Goal: Task Accomplishment & Management: Manage account settings

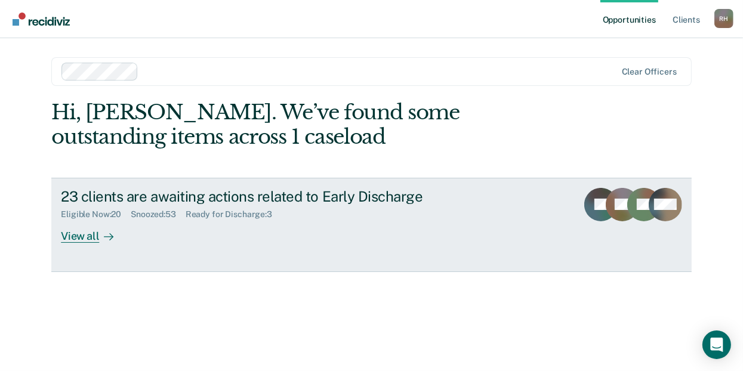
click at [82, 238] on div "View all" at bounding box center [94, 231] width 67 height 23
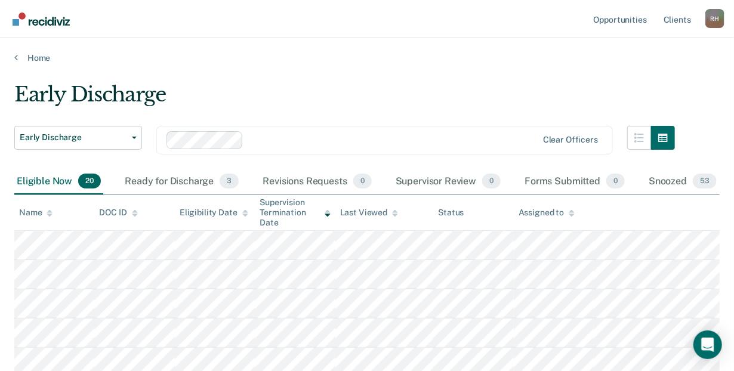
click at [47, 211] on icon at bounding box center [50, 214] width 6 height 8
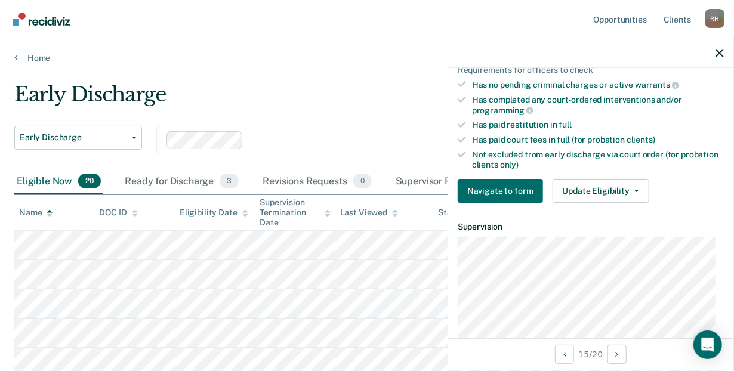
scroll to position [296, 0]
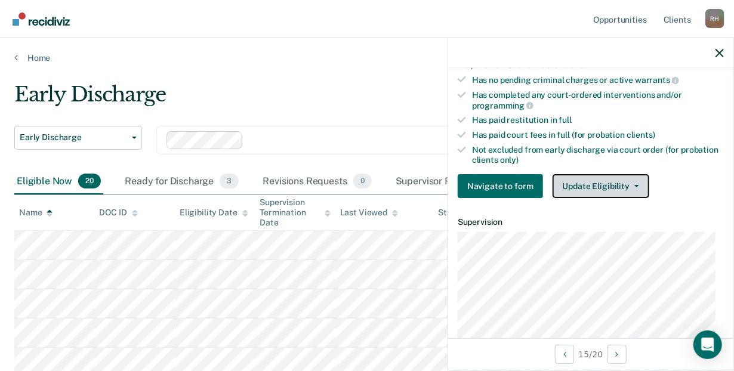
click at [586, 184] on button "Update Eligibility" at bounding box center [601, 186] width 97 height 24
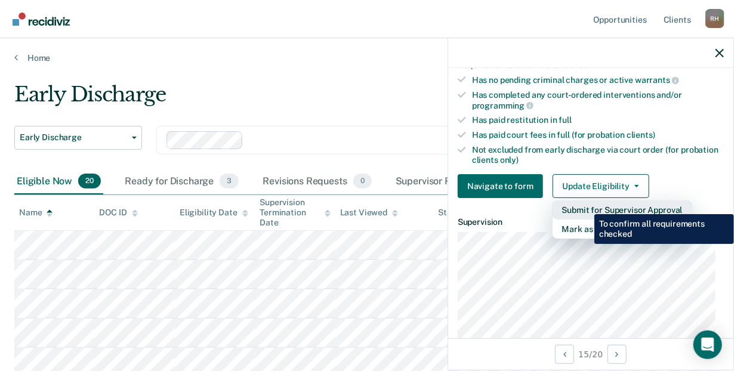
click at [586, 205] on button "Submit for Supervisor Approval" at bounding box center [623, 210] width 140 height 19
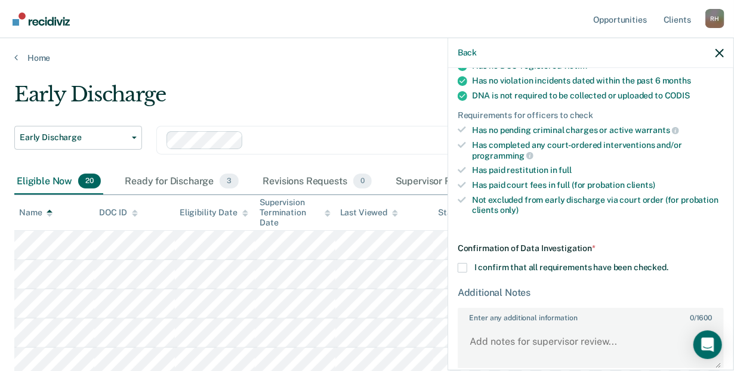
scroll to position [299, 0]
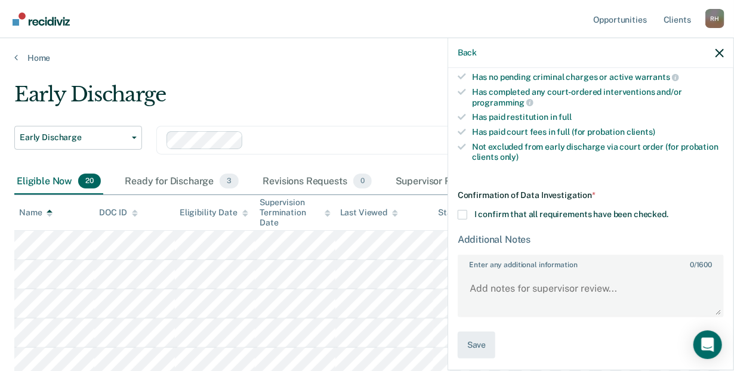
click at [460, 210] on span at bounding box center [463, 215] width 10 height 10
click at [669, 210] on input "I confirm that all requirements have been checked." at bounding box center [669, 210] width 0 height 0
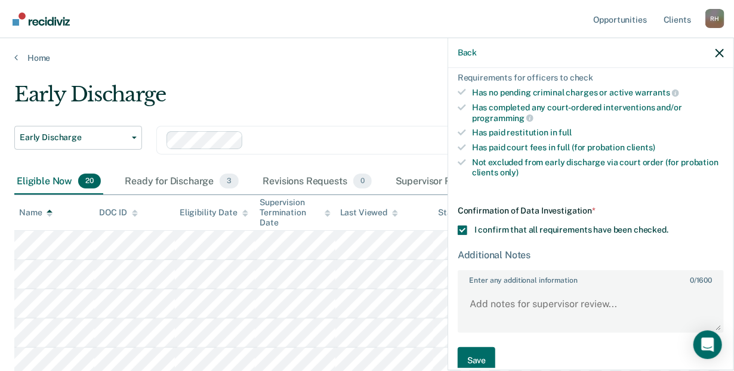
scroll to position [275, 0]
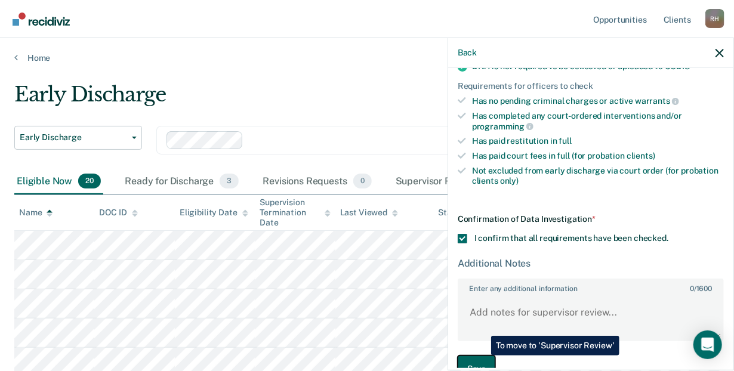
click at [482, 356] on button "Save" at bounding box center [477, 369] width 38 height 27
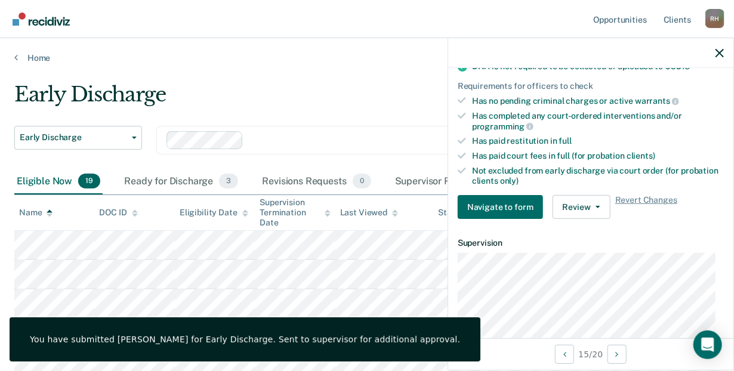
click at [482, 356] on div "15 / 20" at bounding box center [590, 355] width 285 height 32
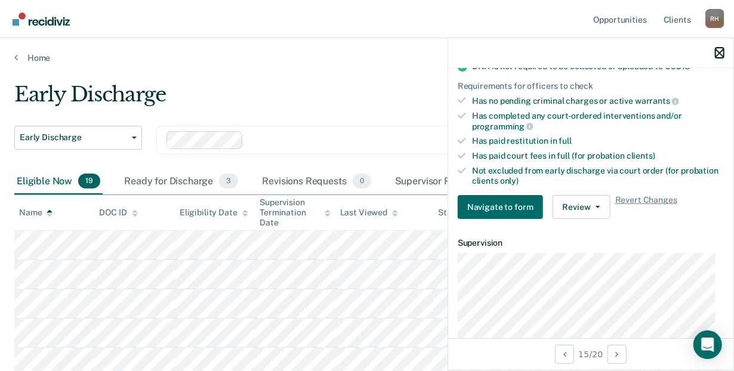
click at [720, 50] on icon "button" at bounding box center [720, 53] width 8 height 8
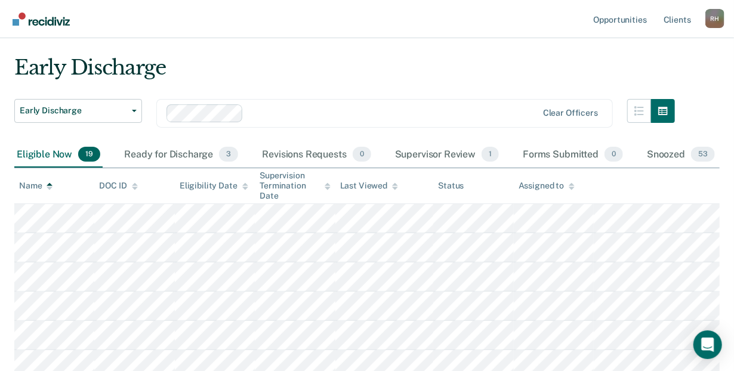
scroll to position [0, 0]
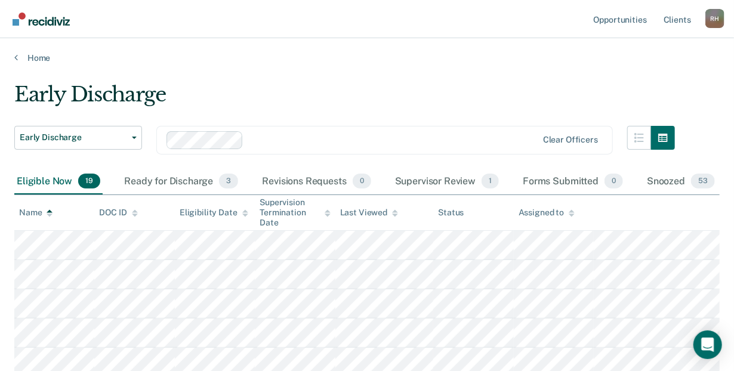
click at [527, 112] on div "Early Discharge" at bounding box center [344, 99] width 661 height 34
click at [227, 176] on span "3" at bounding box center [228, 182] width 19 height 16
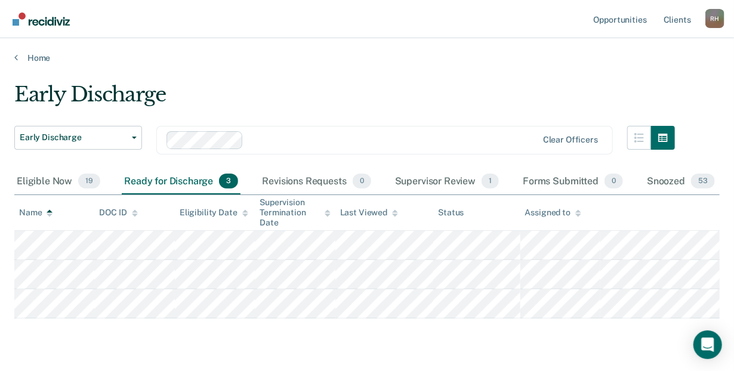
click at [201, 177] on div "Ready for Discharge 3" at bounding box center [181, 182] width 119 height 26
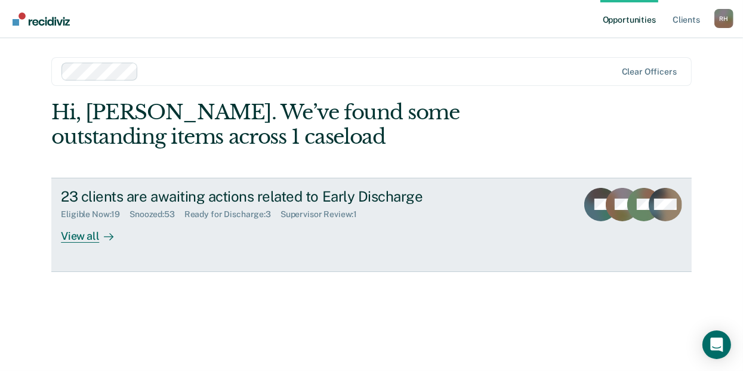
click at [67, 235] on div "View all" at bounding box center [94, 231] width 67 height 23
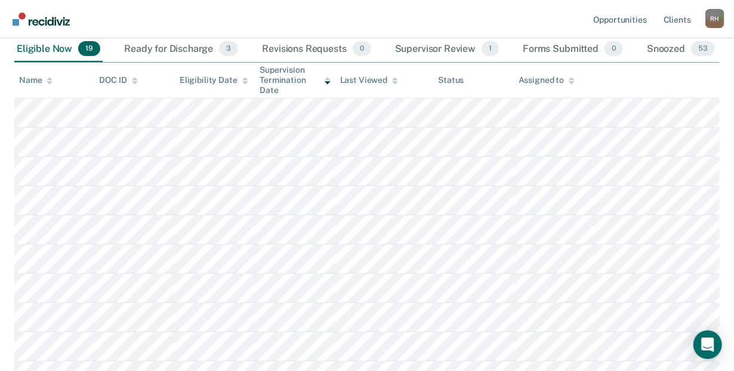
scroll to position [95, 0]
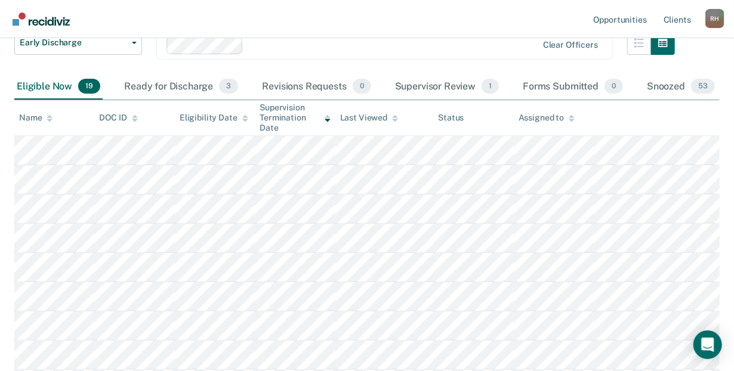
click at [47, 117] on icon at bounding box center [50, 119] width 6 height 8
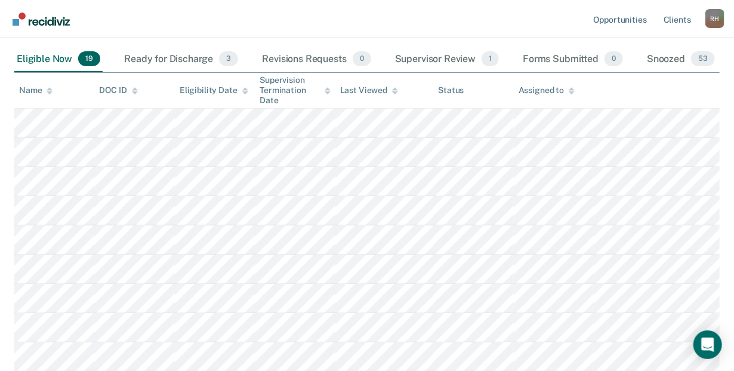
scroll to position [124, 0]
click at [48, 88] on icon at bounding box center [50, 89] width 6 height 8
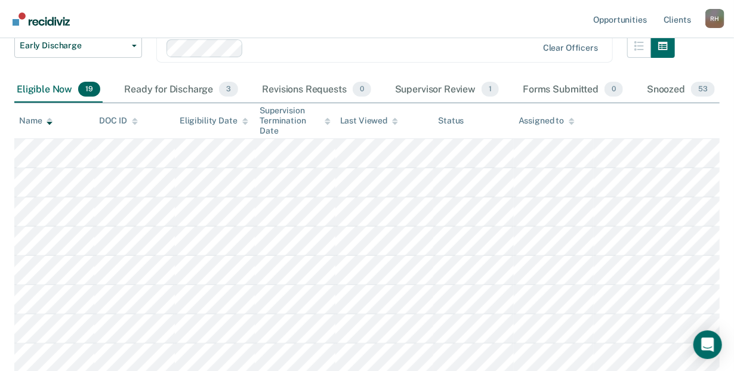
scroll to position [78, 0]
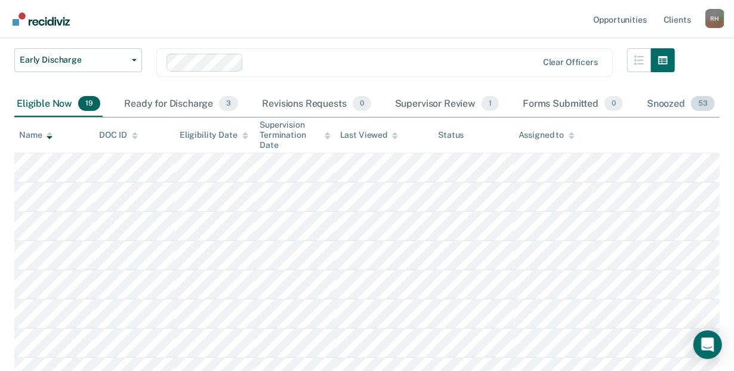
click at [657, 99] on div "Snoozed 53" at bounding box center [681, 104] width 73 height 26
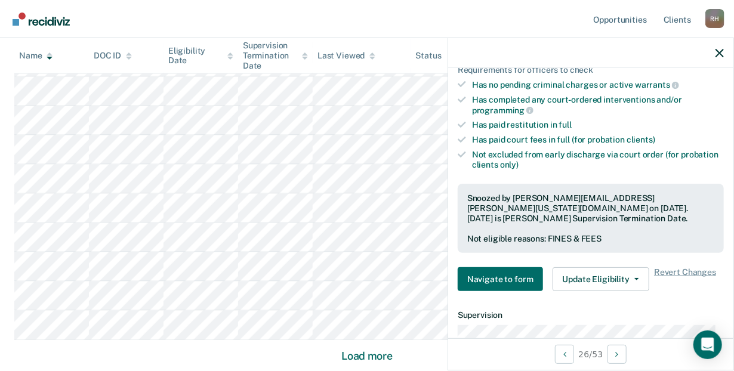
scroll to position [289, 0]
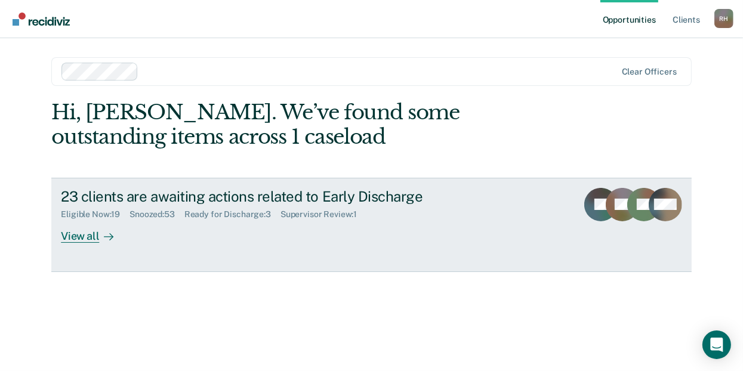
click at [79, 188] on div "23 clients are awaiting actions related to Early Discharge" at bounding box center [270, 196] width 419 height 17
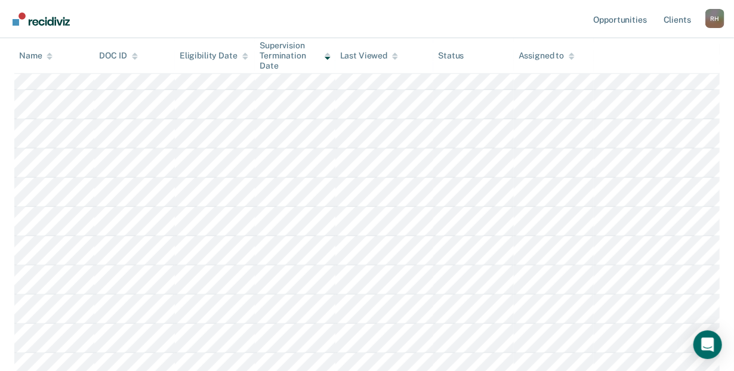
scroll to position [29, 0]
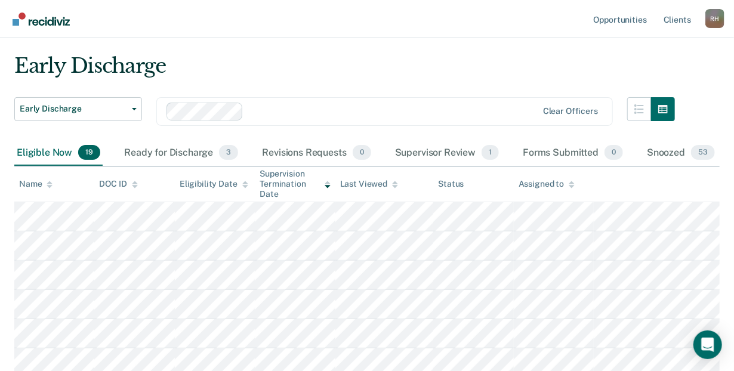
click at [60, 150] on div "Eligible Now 19" at bounding box center [58, 153] width 88 height 26
click at [49, 181] on icon at bounding box center [50, 182] width 6 height 3
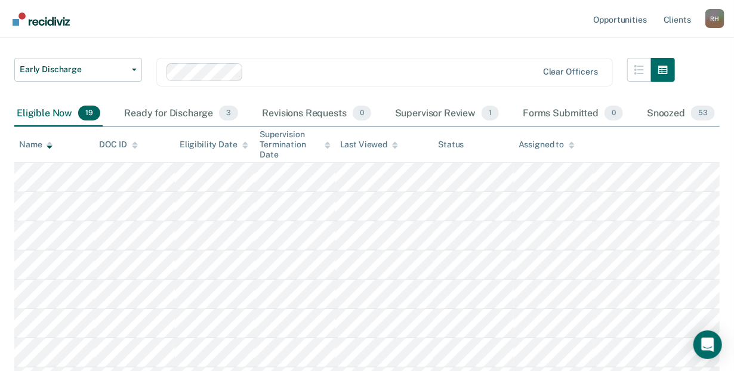
scroll to position [0, 0]
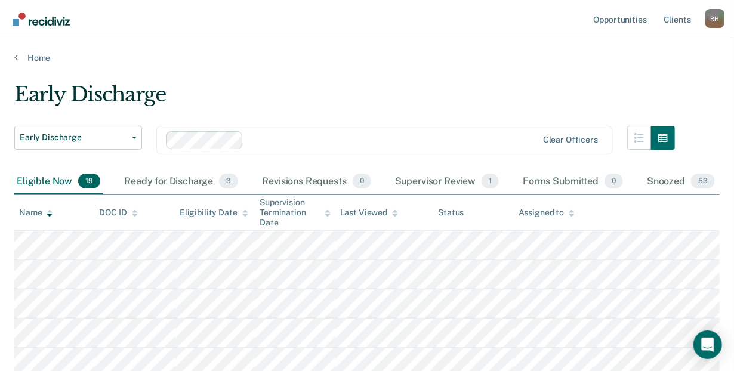
click at [61, 177] on div "Eligible Now 19" at bounding box center [58, 182] width 88 height 26
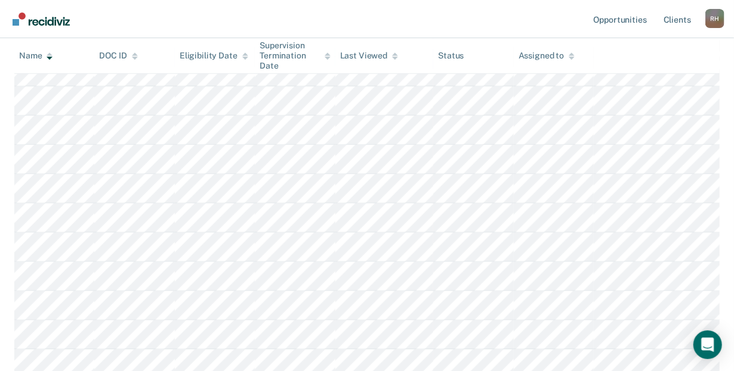
scroll to position [424, 0]
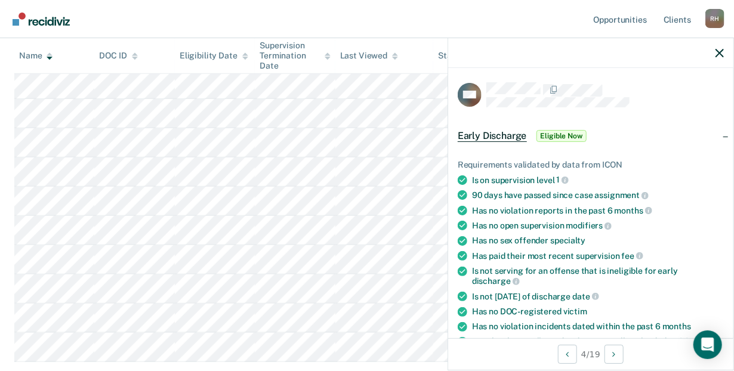
click at [48, 58] on icon at bounding box center [50, 58] width 6 height 3
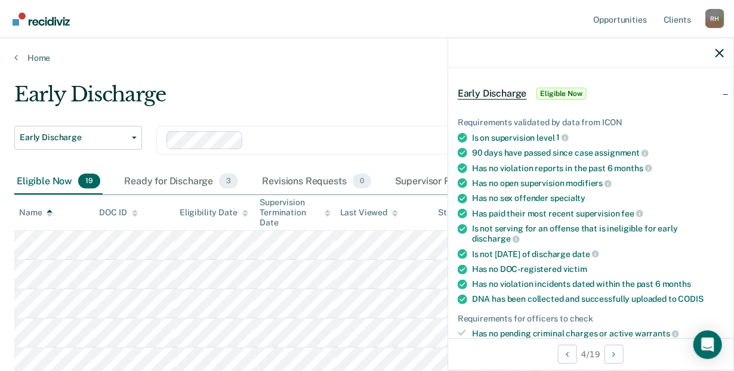
scroll to position [101, 0]
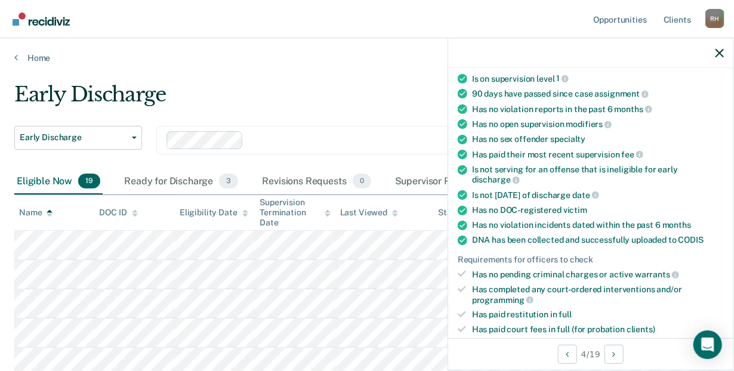
click at [47, 213] on icon at bounding box center [50, 214] width 6 height 8
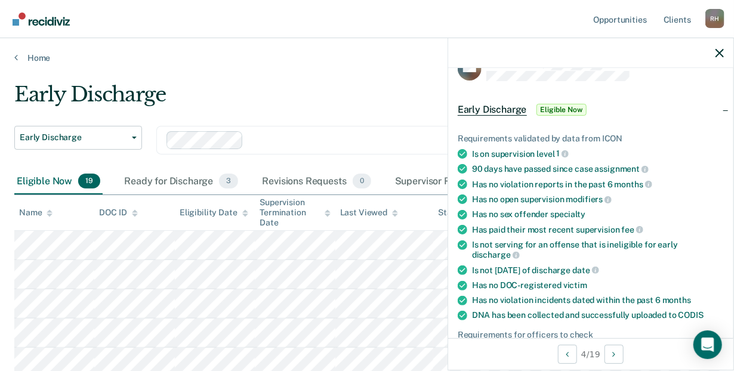
scroll to position [0, 0]
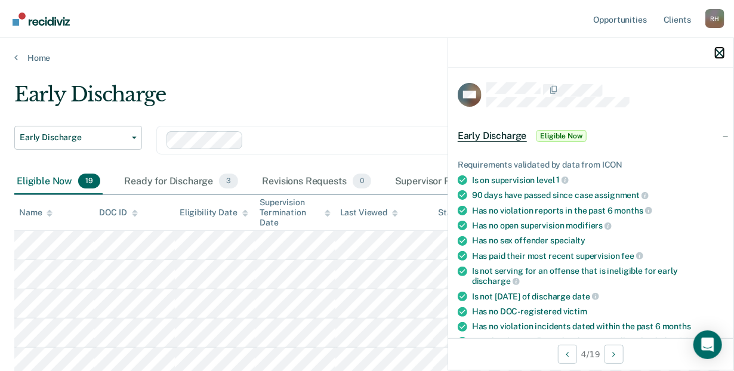
click at [720, 51] on icon "button" at bounding box center [720, 53] width 8 height 8
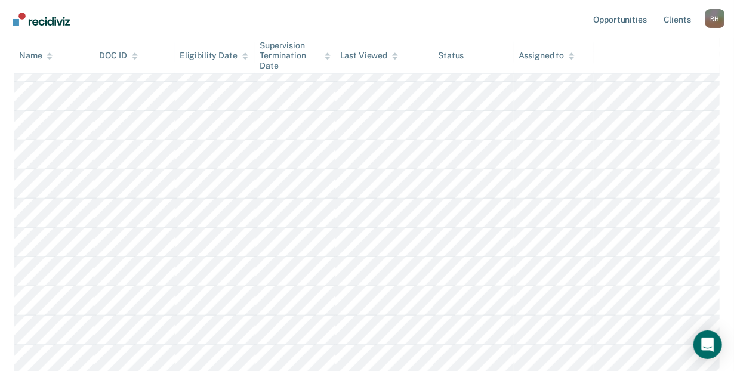
scroll to position [244, 0]
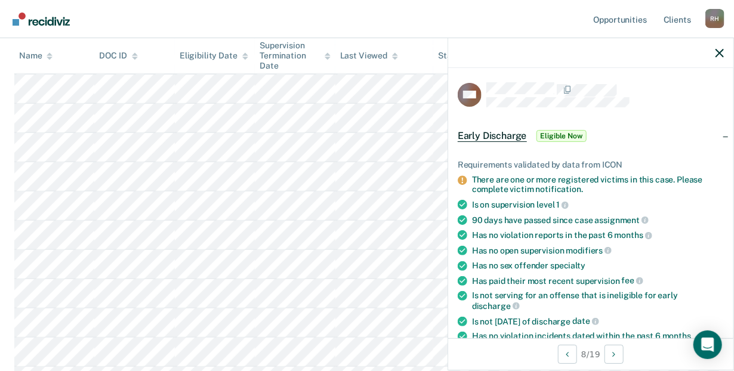
click at [515, 134] on span "Early Discharge" at bounding box center [492, 136] width 69 height 12
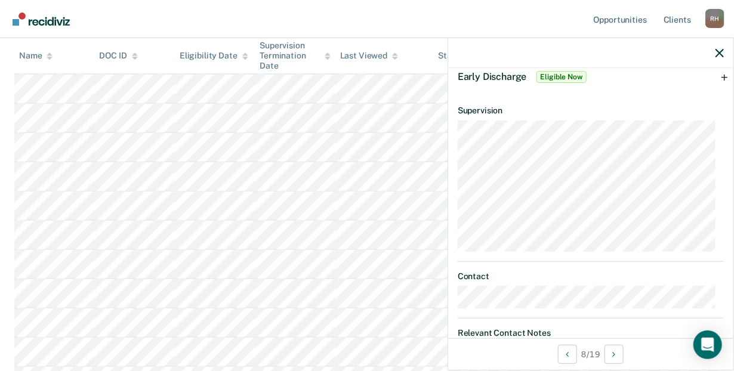
scroll to position [0, 0]
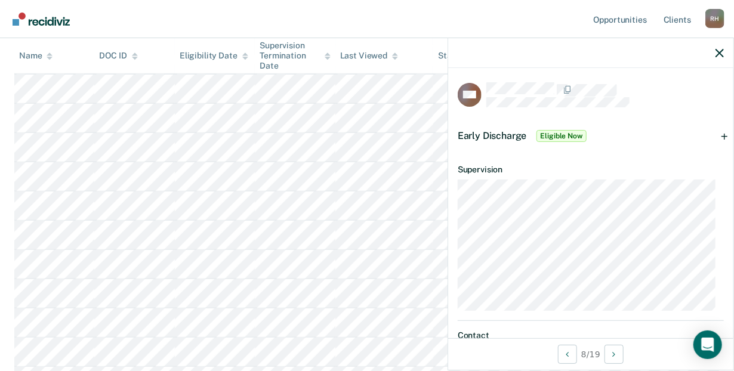
click at [567, 130] on span "Eligible Now" at bounding box center [562, 136] width 51 height 12
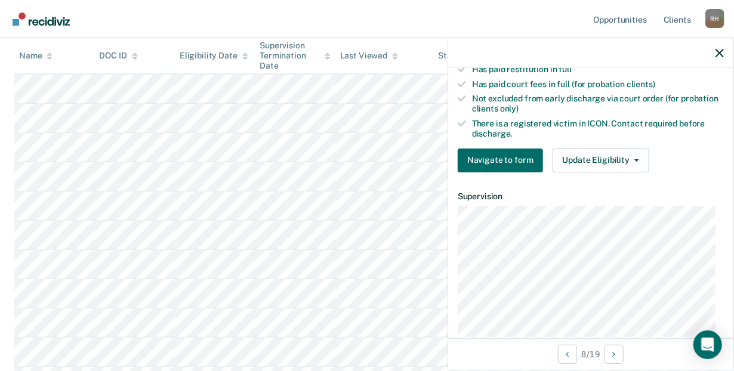
scroll to position [333, 0]
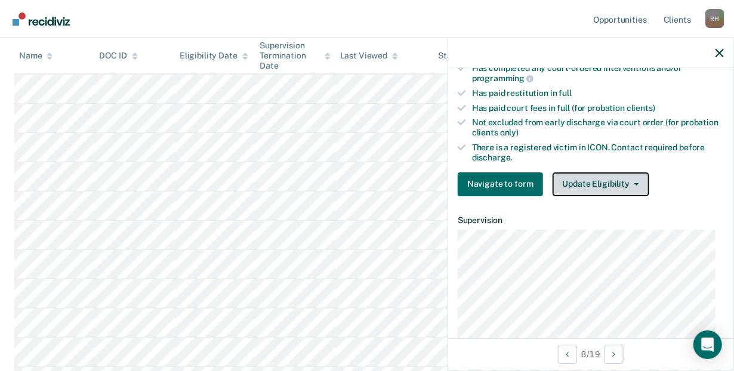
click at [599, 181] on button "Update Eligibility" at bounding box center [601, 185] width 97 height 24
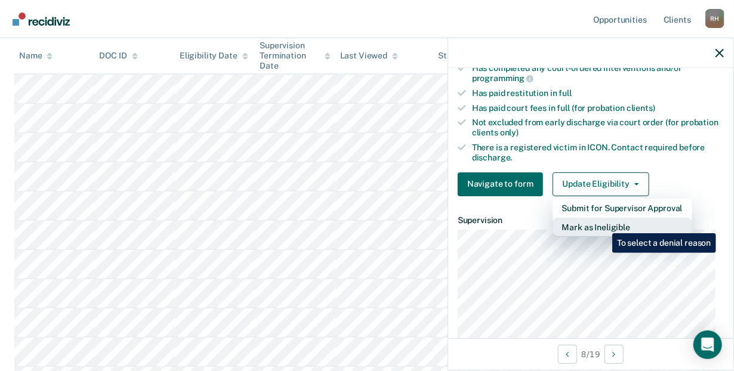
click at [604, 224] on button "Mark as Ineligible" at bounding box center [623, 227] width 140 height 19
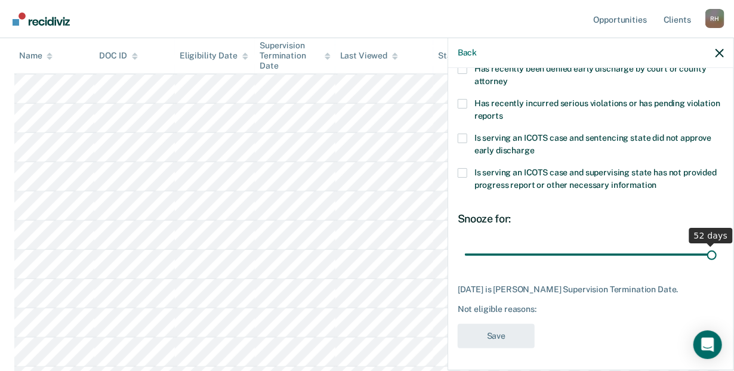
drag, startPoint x: 602, startPoint y: 257, endPoint x: 742, endPoint y: 251, distance: 140.4
type input "52"
click at [717, 251] on input "range" at bounding box center [591, 255] width 252 height 21
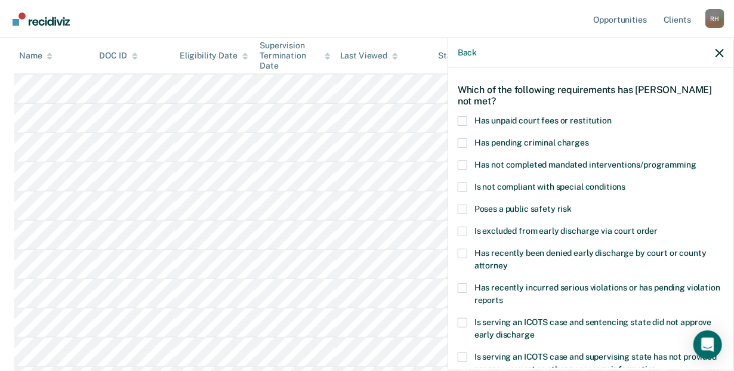
scroll to position [41, 0]
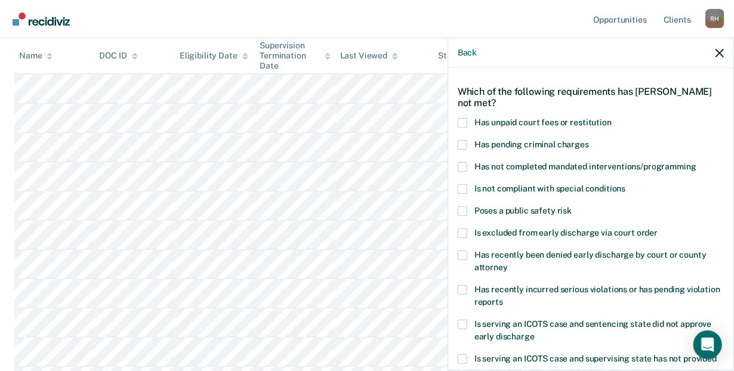
click at [462, 118] on span at bounding box center [463, 123] width 10 height 10
click at [612, 118] on input "Has unpaid court fees or restitution" at bounding box center [612, 118] width 0 height 0
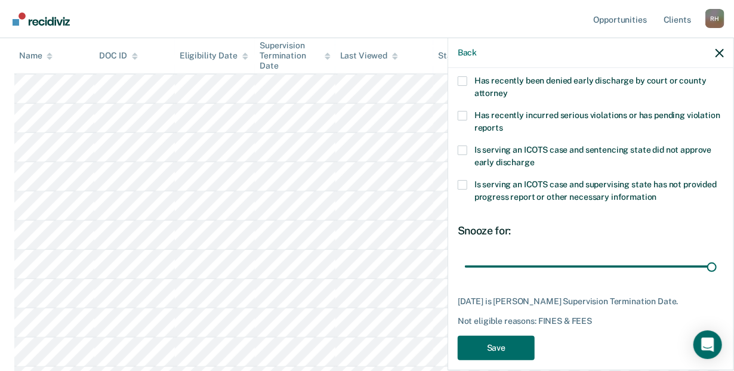
scroll to position [227, 0]
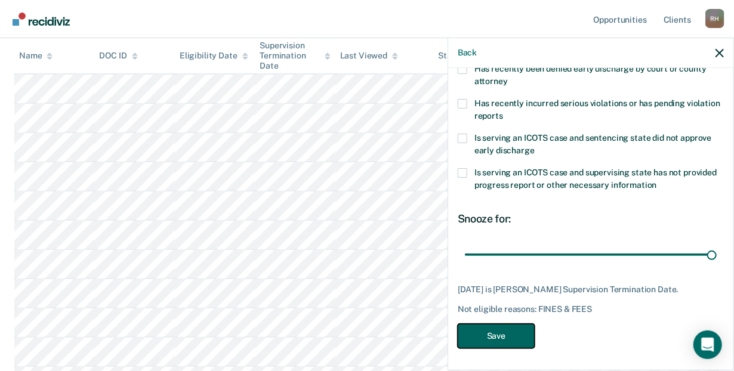
click at [493, 335] on button "Save" at bounding box center [496, 336] width 77 height 24
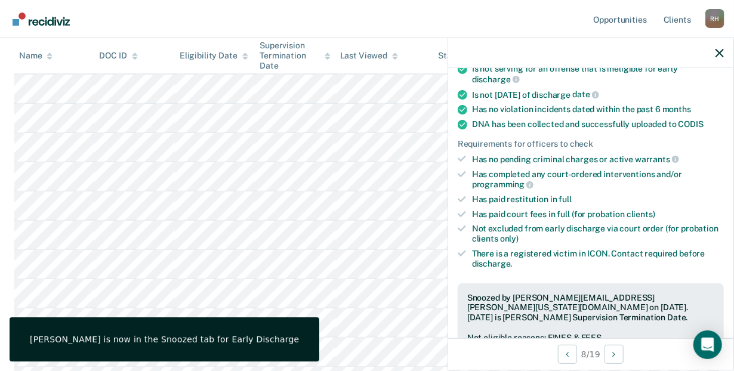
click at [205, 18] on nav "Opportunities Client s [PERSON_NAME] [PERSON_NAME] Profile How it works Log Out" at bounding box center [367, 19] width 734 height 38
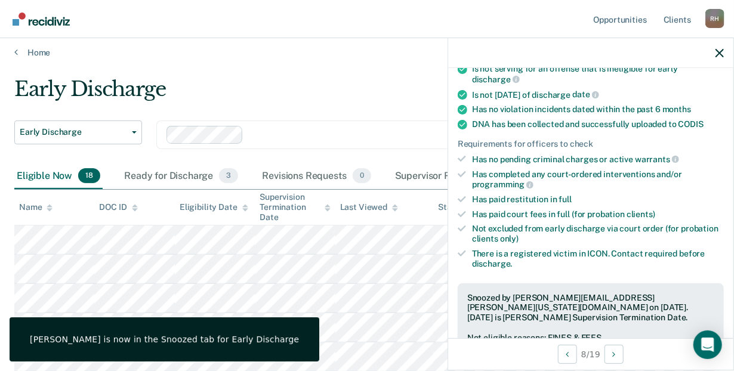
scroll to position [0, 0]
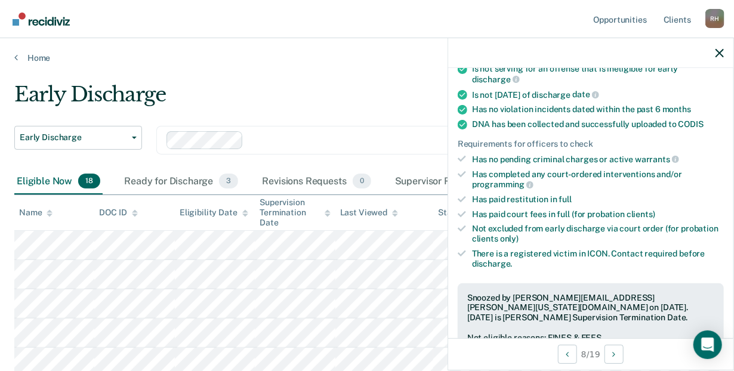
click at [303, 95] on div "Early Discharge" at bounding box center [344, 99] width 661 height 34
click at [715, 50] on div at bounding box center [590, 53] width 285 height 30
click at [716, 50] on icon "button" at bounding box center [720, 53] width 8 height 8
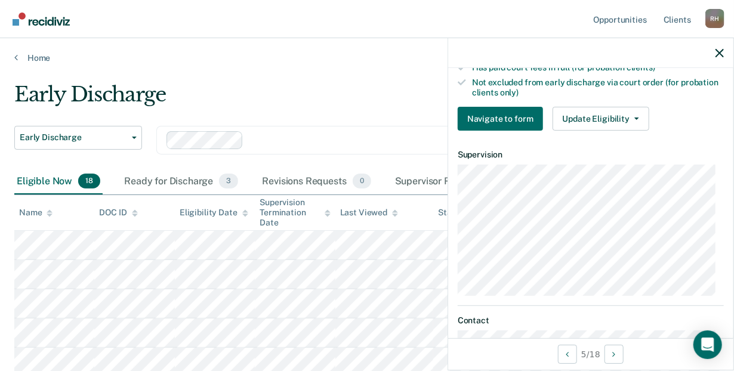
scroll to position [404, 0]
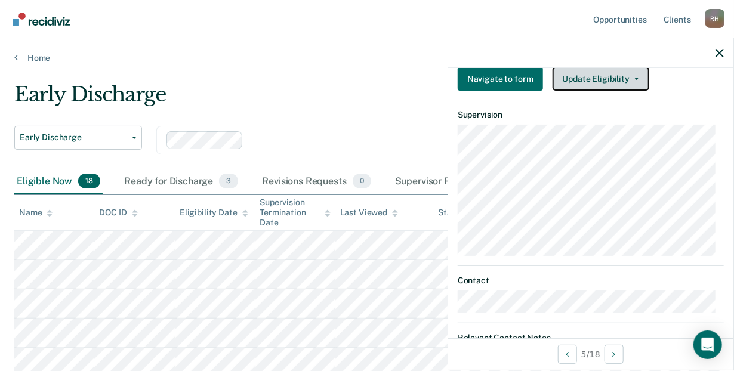
click at [635, 78] on button "Update Eligibility" at bounding box center [601, 79] width 97 height 24
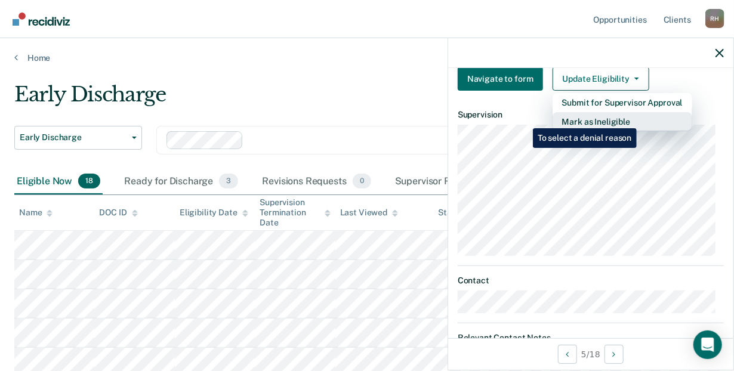
click at [639, 119] on button "Mark as Ineligible" at bounding box center [623, 121] width 140 height 19
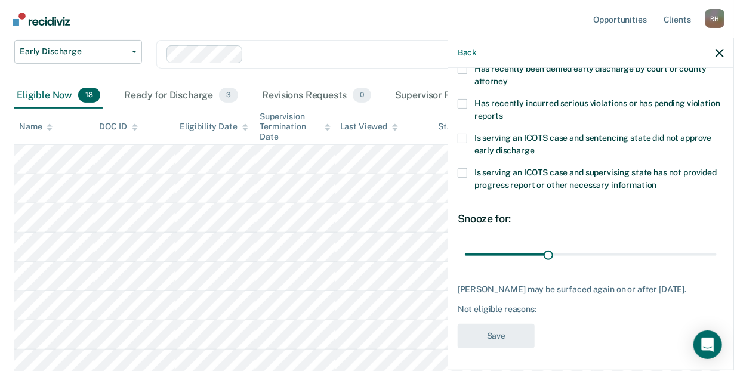
scroll to position [96, 0]
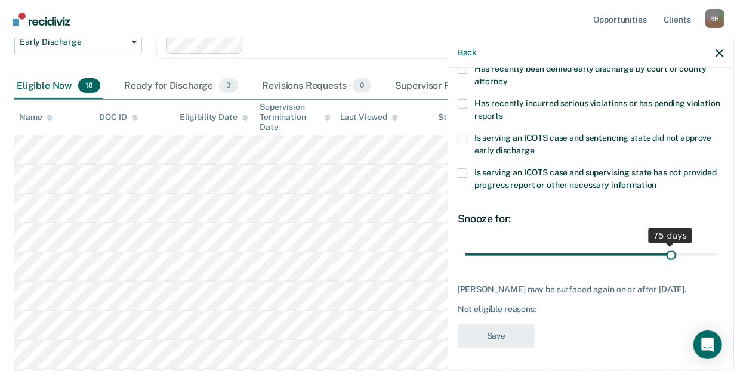
drag, startPoint x: 546, startPoint y: 253, endPoint x: 665, endPoint y: 242, distance: 119.9
click at [665, 245] on input "range" at bounding box center [591, 255] width 252 height 21
click at [662, 251] on input "range" at bounding box center [591, 255] width 252 height 21
click at [666, 250] on input "range" at bounding box center [591, 255] width 252 height 21
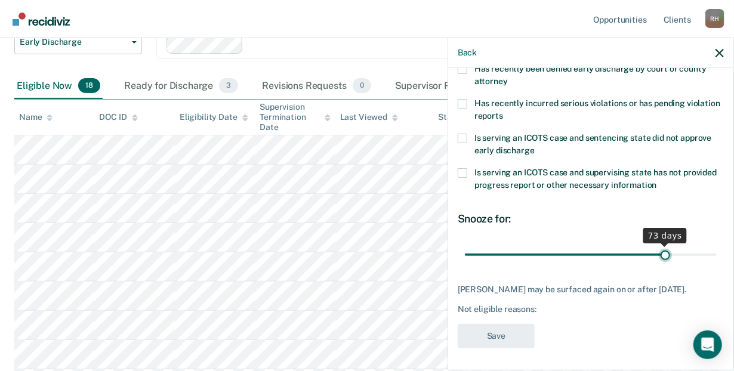
click at [660, 250] on input "range" at bounding box center [591, 255] width 252 height 21
type input "74"
click at [663, 252] on input "range" at bounding box center [591, 255] width 252 height 21
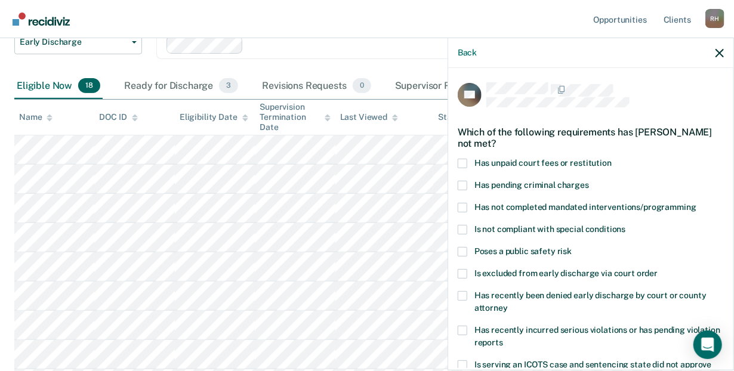
click at [464, 208] on span at bounding box center [463, 208] width 10 height 10
click at [697, 203] on input "Has not completed mandated interventions/programming" at bounding box center [697, 203] width 0 height 0
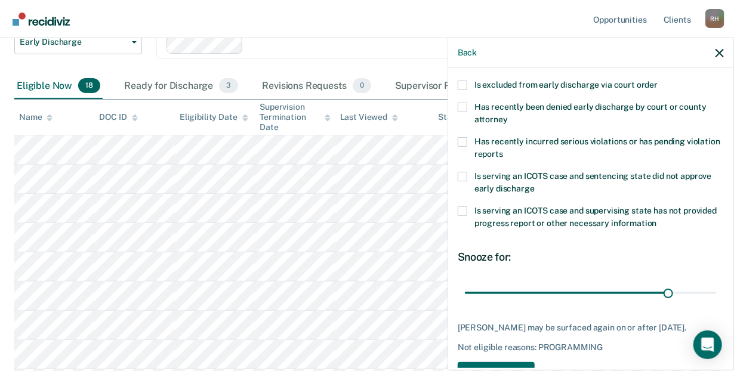
scroll to position [237, 0]
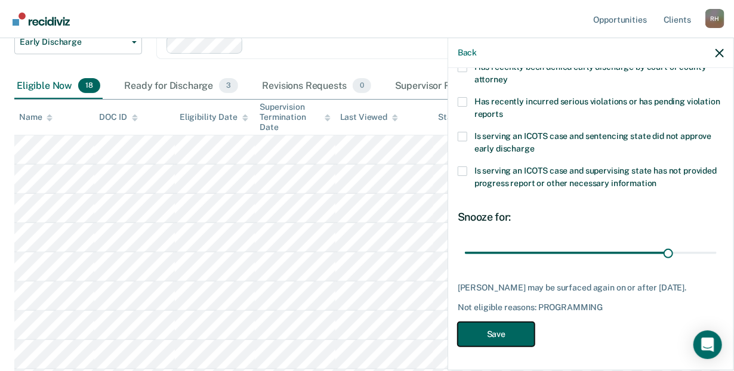
click at [493, 327] on button "Save" at bounding box center [496, 334] width 77 height 24
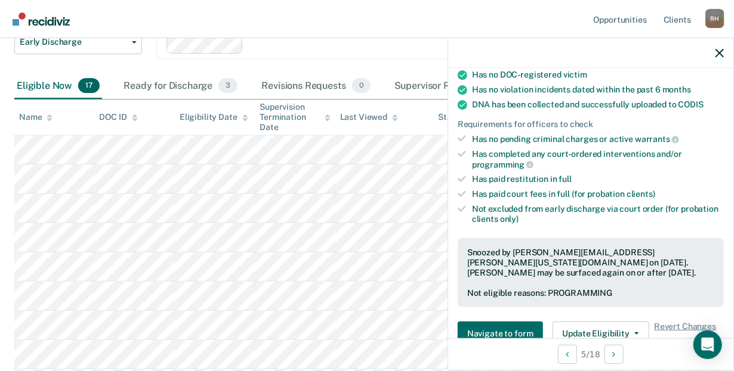
click at [331, 19] on nav "Opportunities Client s [PERSON_NAME] [PERSON_NAME] Profile How it works Log Out" at bounding box center [367, 19] width 734 height 38
click at [721, 49] on icon "button" at bounding box center [720, 53] width 8 height 8
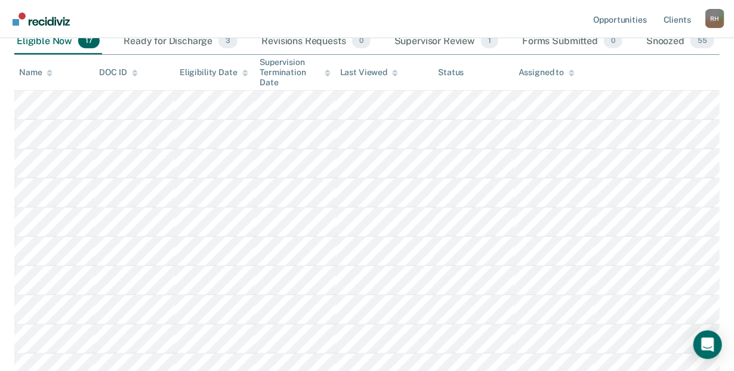
scroll to position [135, 0]
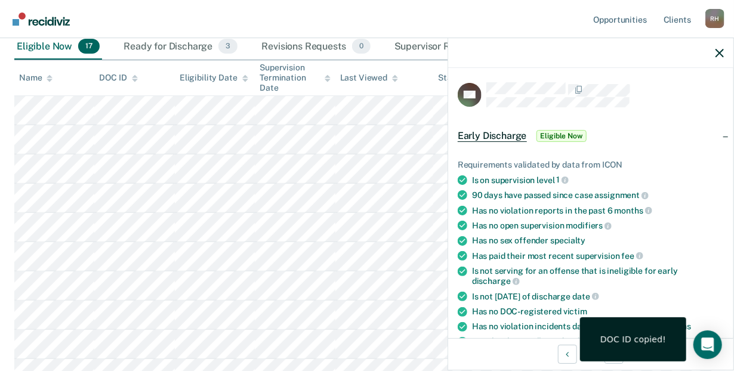
click at [720, 218] on div "Requirements validated by data from ICON Is on supervision level 1 90 days have…" at bounding box center [590, 323] width 285 height 364
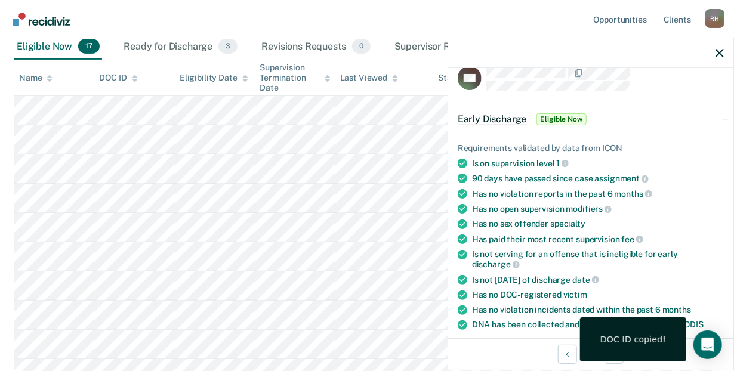
scroll to position [24, 0]
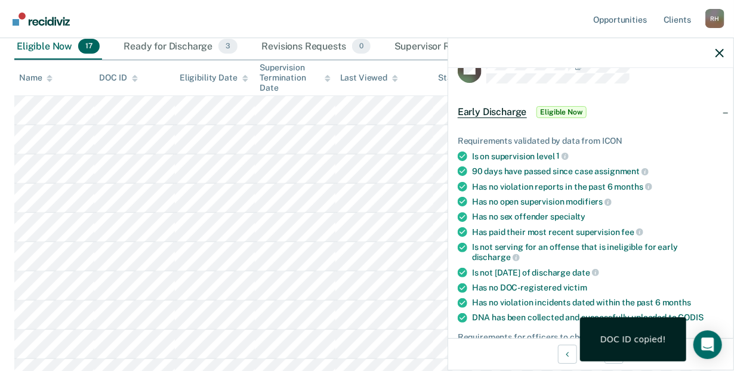
click at [681, 242] on div "Is not serving for an offense that is ineligible for early discharge" at bounding box center [598, 252] width 252 height 20
click at [641, 326] on div "DOC ID copied!" at bounding box center [633, 340] width 106 height 44
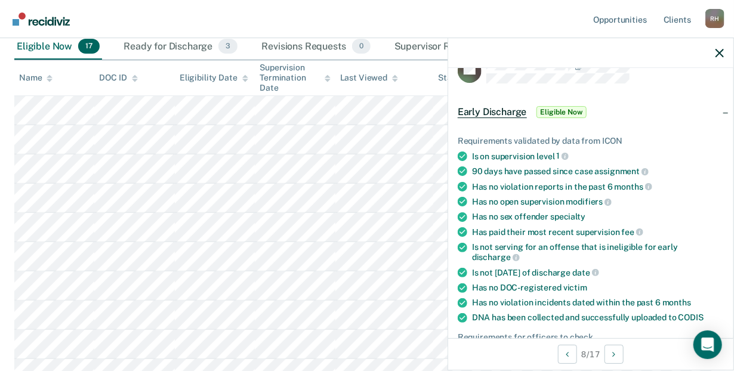
drag, startPoint x: 638, startPoint y: 268, endPoint x: 657, endPoint y: 245, distance: 30.0
click at [645, 259] on ul "Requirements validated by data from ICON Is on supervision level 1 90 days have…" at bounding box center [591, 287] width 266 height 302
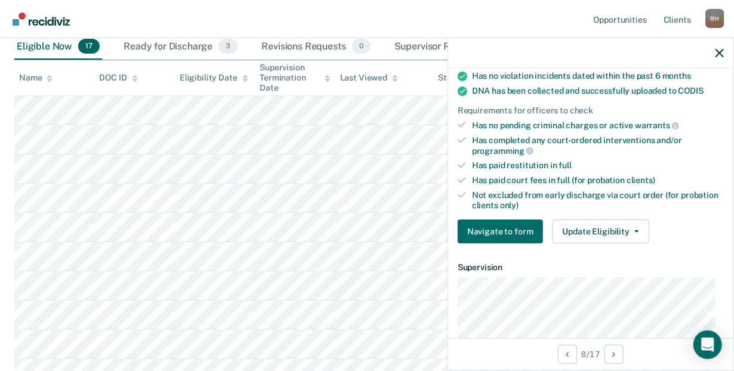
scroll to position [253, 0]
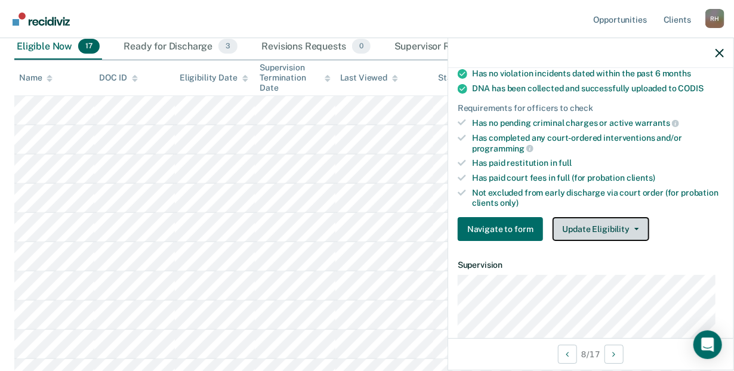
click at [632, 223] on button "Update Eligibility" at bounding box center [601, 229] width 97 height 24
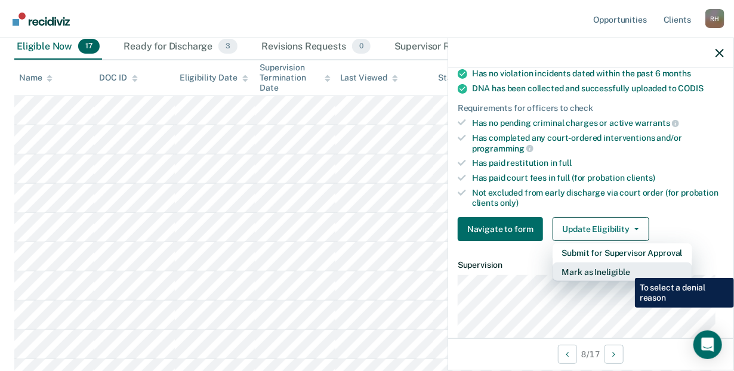
click at [626, 269] on button "Mark as Ineligible" at bounding box center [623, 272] width 140 height 19
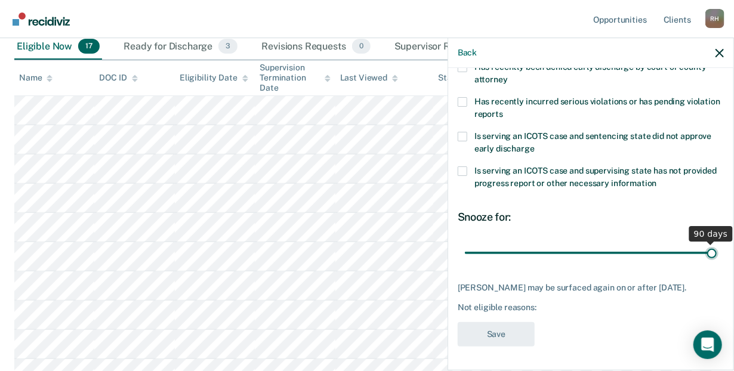
drag, startPoint x: 542, startPoint y: 239, endPoint x: 722, endPoint y: 233, distance: 180.4
click at [717, 243] on input "range" at bounding box center [591, 253] width 252 height 21
click at [729, 67] on div "Back" at bounding box center [590, 53] width 285 height 30
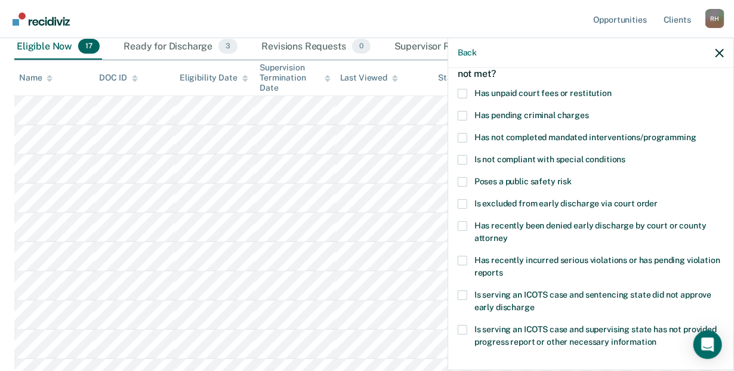
scroll to position [46, 0]
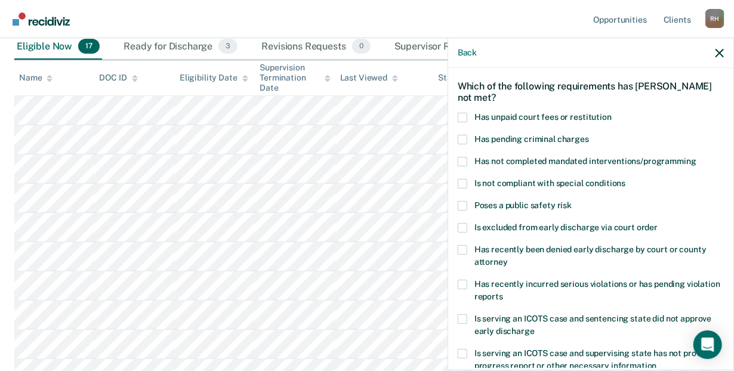
click at [462, 118] on span at bounding box center [463, 118] width 10 height 10
click at [612, 113] on input "Has unpaid court fees or restitution" at bounding box center [612, 113] width 0 height 0
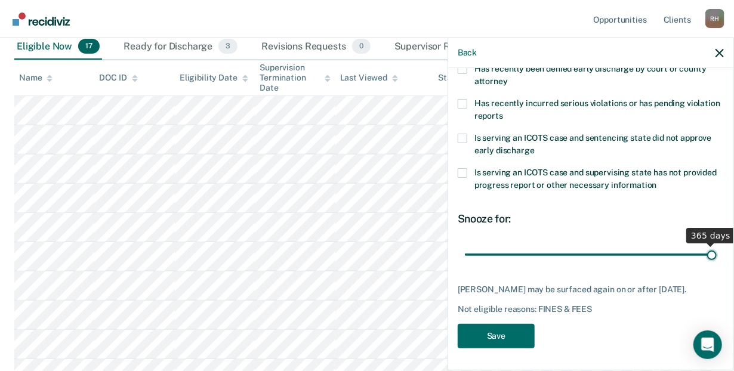
scroll to position [237, 0]
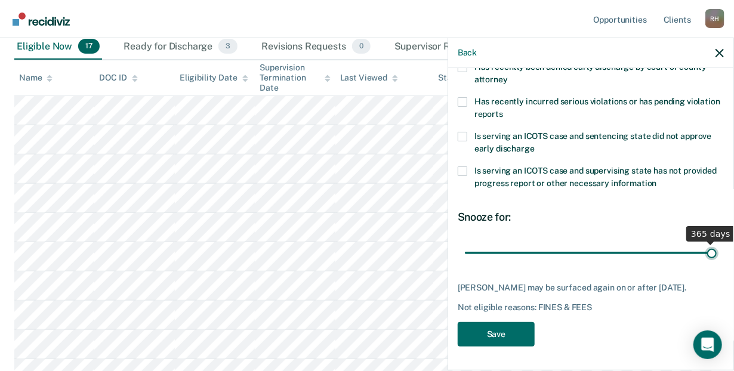
drag, startPoint x: 524, startPoint y: 241, endPoint x: 729, endPoint y: 219, distance: 206.0
type input "365"
click at [717, 243] on input "range" at bounding box center [591, 253] width 252 height 21
click at [706, 243] on input "range" at bounding box center [591, 253] width 252 height 21
click at [480, 339] on button "Save" at bounding box center [496, 334] width 77 height 24
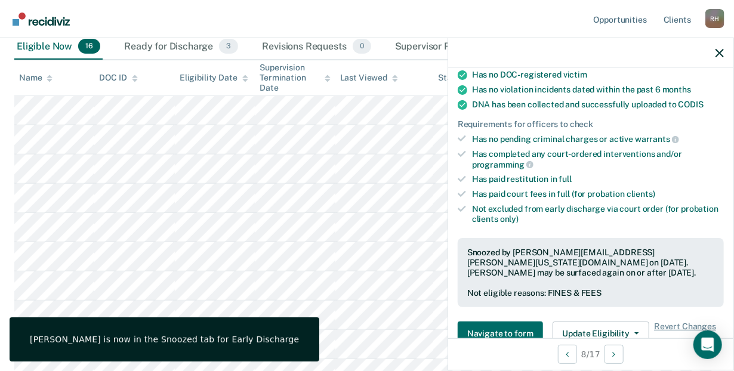
click at [216, 21] on nav "Opportunities Client s [PERSON_NAME] [PERSON_NAME] Profile How it works Log Out" at bounding box center [367, 19] width 734 height 38
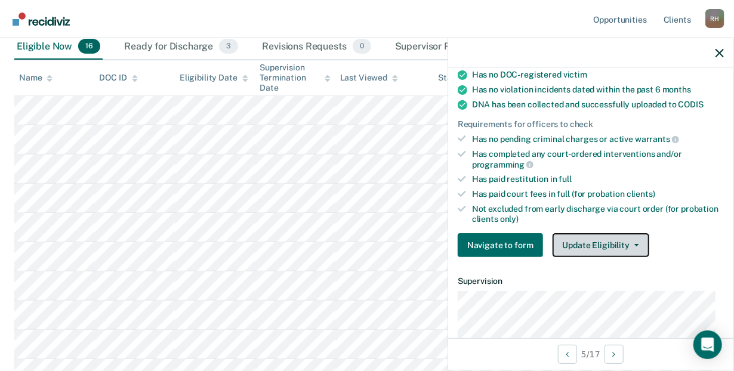
click at [629, 246] on button "Update Eligibility" at bounding box center [601, 245] width 97 height 24
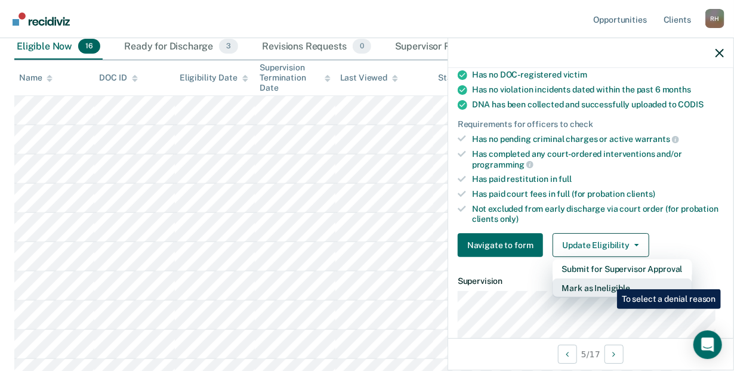
click at [608, 281] on button "Mark as Ineligible" at bounding box center [623, 288] width 140 height 19
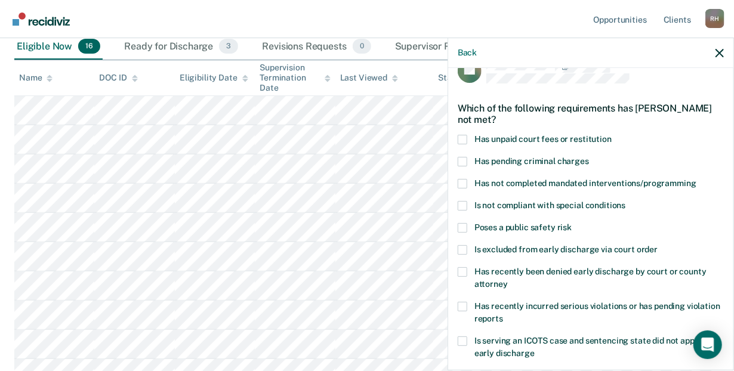
scroll to position [33, 0]
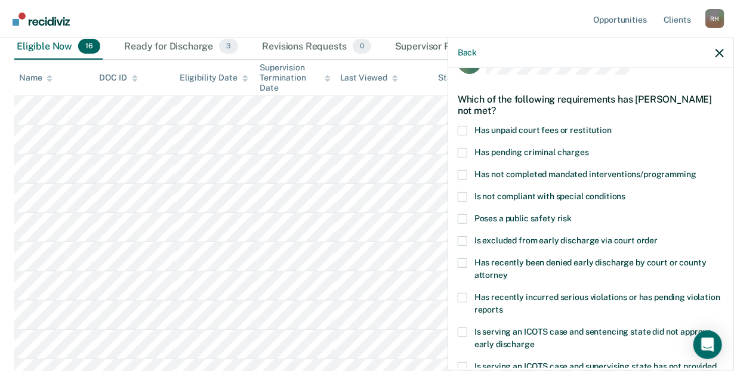
click at [463, 174] on span at bounding box center [463, 175] width 10 height 10
click at [697, 170] on input "Has not completed mandated interventions/programming" at bounding box center [697, 170] width 0 height 0
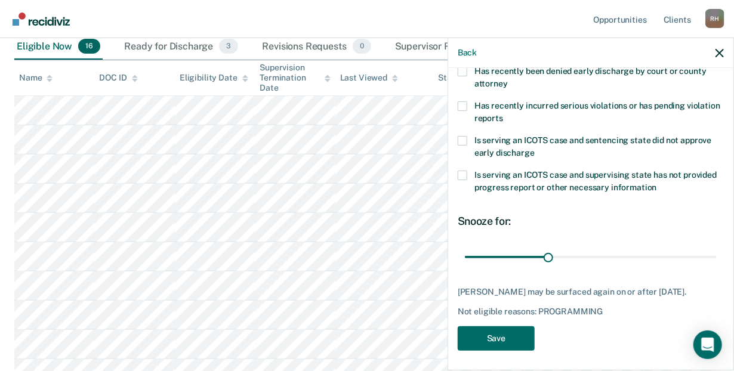
scroll to position [227, 0]
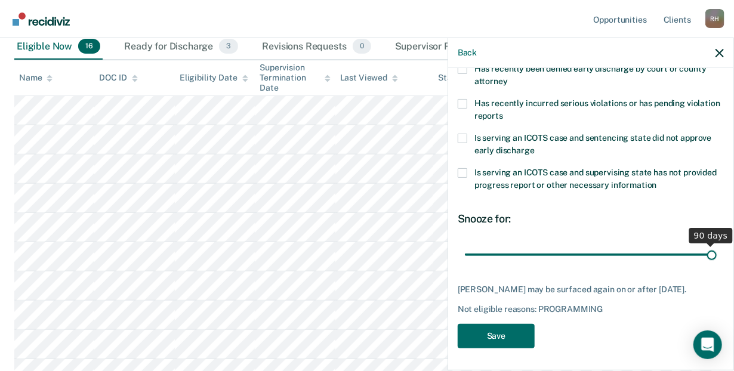
drag, startPoint x: 544, startPoint y: 254, endPoint x: 742, endPoint y: 247, distance: 197.7
type input "90"
click at [717, 247] on input "range" at bounding box center [591, 255] width 252 height 21
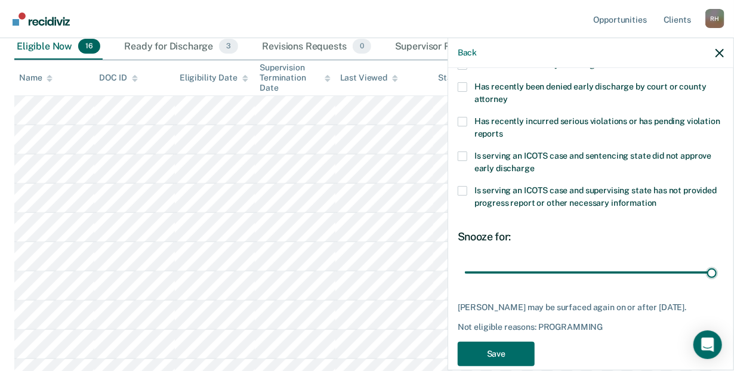
scroll to position [237, 0]
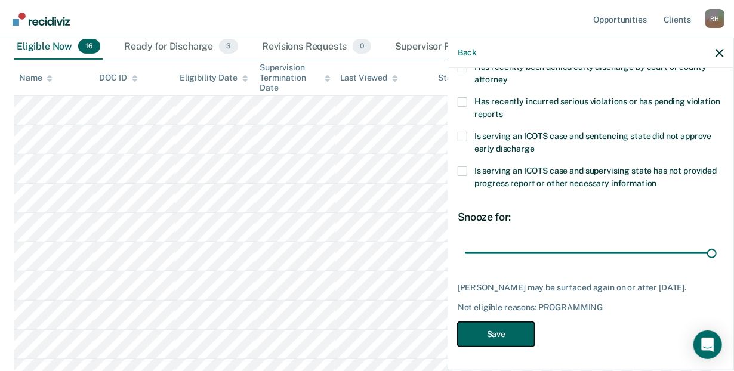
click at [482, 333] on button "Save" at bounding box center [496, 334] width 77 height 24
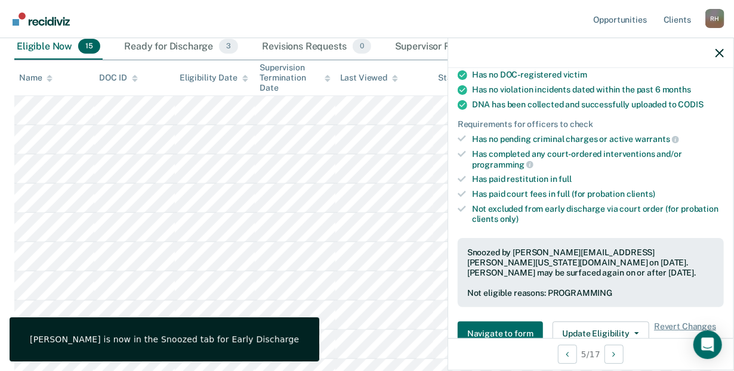
click at [293, 7] on nav "Opportunities Client s [PERSON_NAME] [PERSON_NAME] Profile How it works Log Out" at bounding box center [367, 19] width 734 height 38
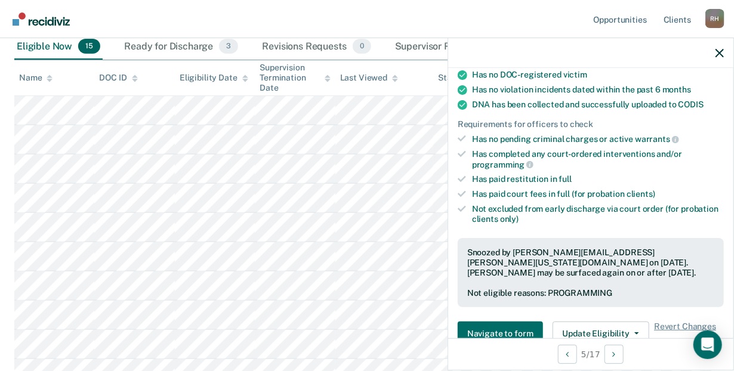
click at [185, 18] on nav "Opportunities Client s [PERSON_NAME] [PERSON_NAME] Profile How it works Log Out" at bounding box center [367, 19] width 734 height 38
click at [68, 47] on div "Eligible Now 15" at bounding box center [58, 47] width 88 height 26
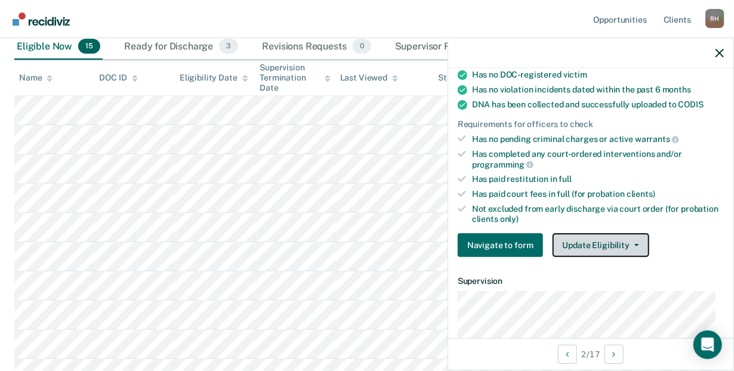
click at [612, 242] on button "Update Eligibility" at bounding box center [601, 245] width 97 height 24
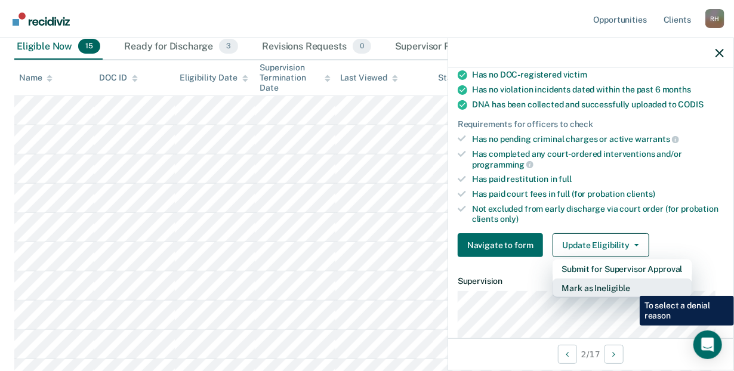
click at [631, 287] on button "Mark as Ineligible" at bounding box center [623, 288] width 140 height 19
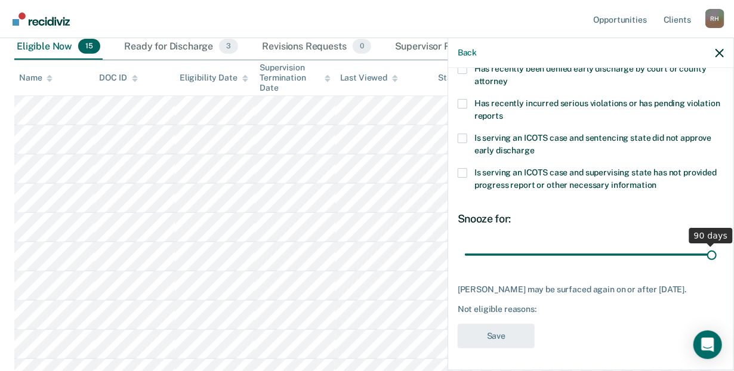
drag, startPoint x: 545, startPoint y: 250, endPoint x: 706, endPoint y: 247, distance: 160.6
type input "90"
click at [706, 247] on input "range" at bounding box center [591, 255] width 252 height 21
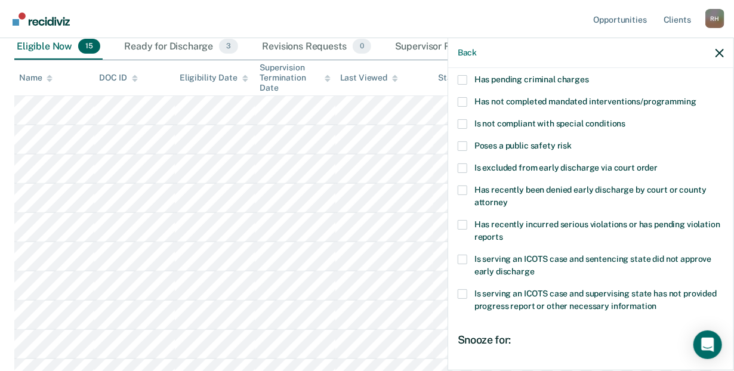
scroll to position [92, 0]
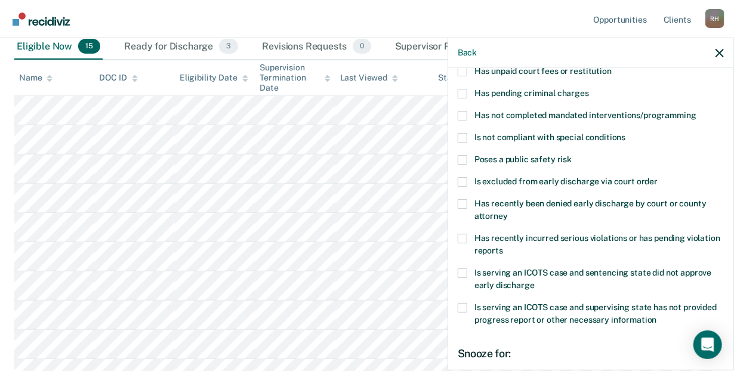
click at [462, 115] on span at bounding box center [463, 116] width 10 height 10
click at [697, 111] on input "Has not completed mandated interventions/programming" at bounding box center [697, 111] width 0 height 0
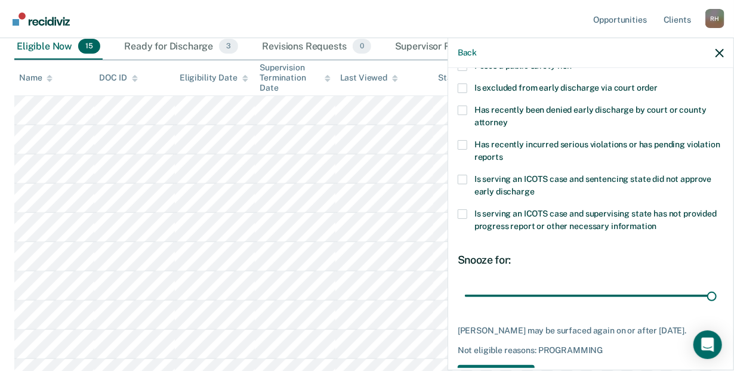
scroll to position [237, 0]
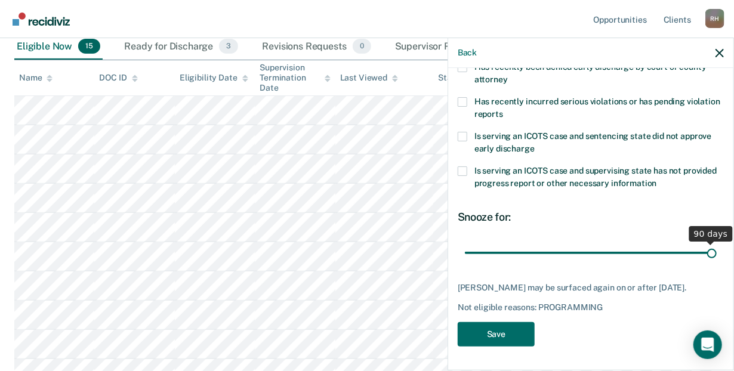
drag, startPoint x: 703, startPoint y: 245, endPoint x: 725, endPoint y: 241, distance: 22.5
click at [717, 243] on input "range" at bounding box center [591, 253] width 252 height 21
click at [503, 336] on button "Save" at bounding box center [496, 334] width 77 height 24
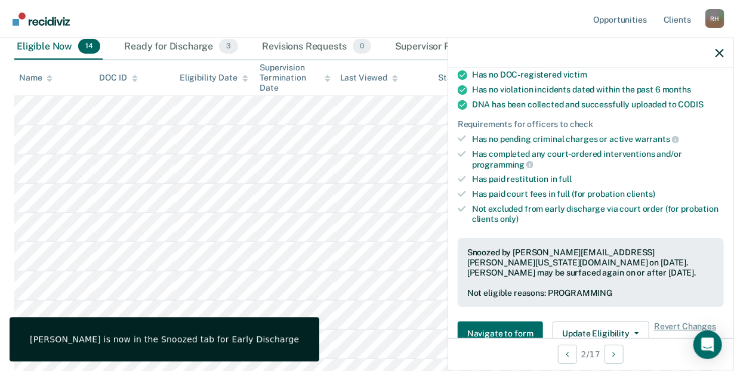
click at [489, 14] on nav "Opportunities Client s [PERSON_NAME] [PERSON_NAME] Profile How it works Log Out" at bounding box center [367, 19] width 734 height 38
click at [218, 18] on nav "Opportunities Client s [PERSON_NAME] [PERSON_NAME] Profile How it works Log Out" at bounding box center [367, 19] width 734 height 38
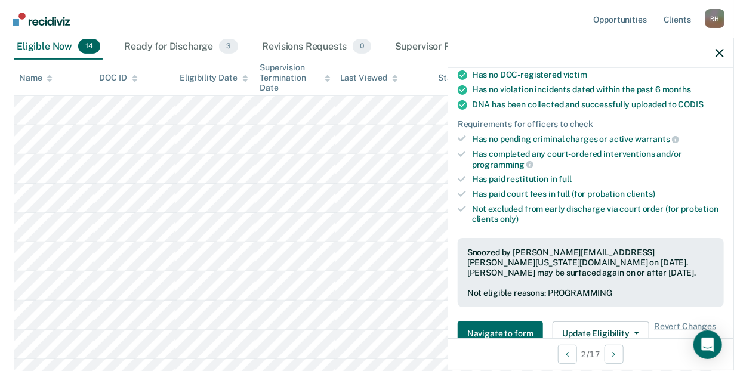
click at [457, 28] on nav "Opportunities Client s [PERSON_NAME] [PERSON_NAME] Profile How it works Log Out" at bounding box center [367, 19] width 734 height 38
click at [65, 50] on div "Eligible Now 14" at bounding box center [58, 47] width 88 height 26
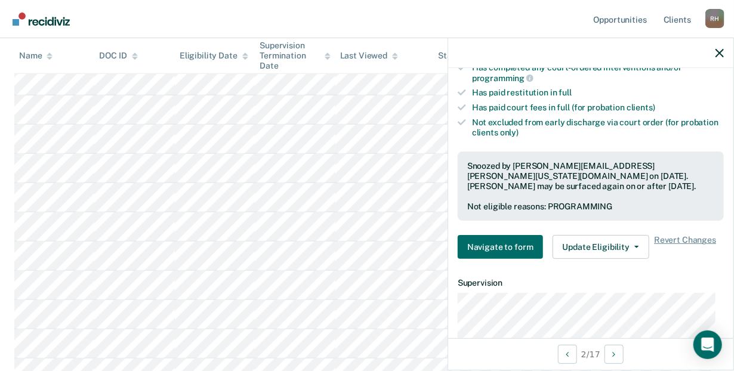
scroll to position [226, 0]
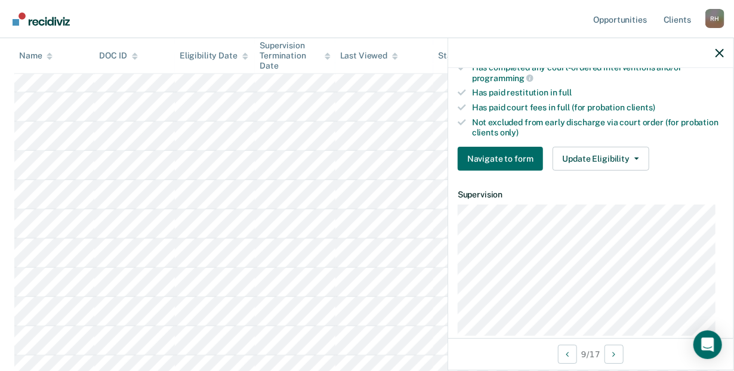
click at [41, 48] on th "Name" at bounding box center [54, 55] width 80 height 35
click at [44, 26] on link "Main navigation" at bounding box center [42, 19] width 64 height 20
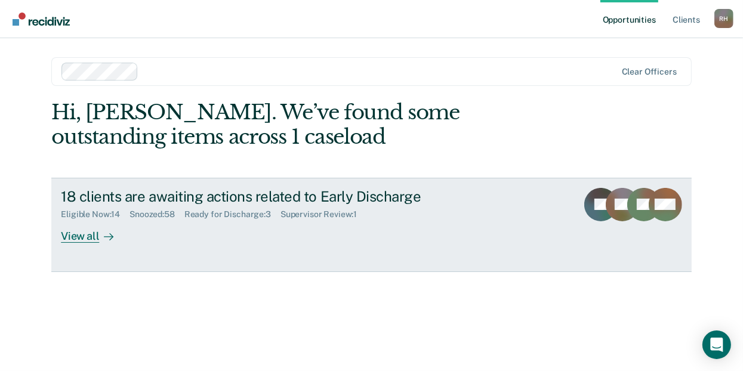
click at [75, 192] on div "18 clients are awaiting actions related to Early Discharge" at bounding box center [270, 196] width 419 height 17
